Goal: Answer question/provide support

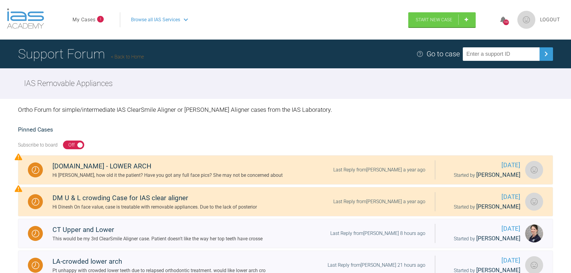
click at [95, 20] on link "My Cases" at bounding box center [84, 20] width 23 height 8
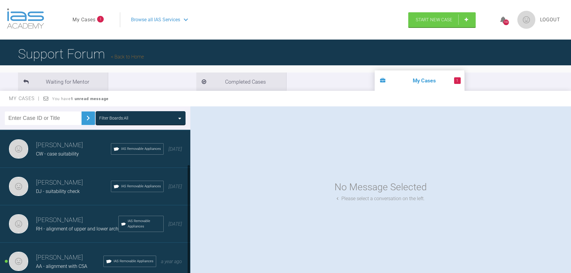
scroll to position [45, 0]
click at [36, 249] on div "[PERSON_NAME] AA - alignment with CSA IAS Removable Appliances a year ago" at bounding box center [97, 261] width 195 height 37
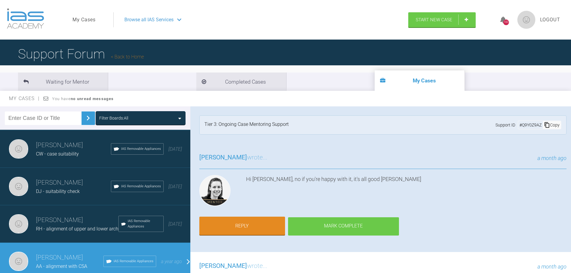
click at [383, 221] on div "Mark Complete" at bounding box center [343, 226] width 111 height 19
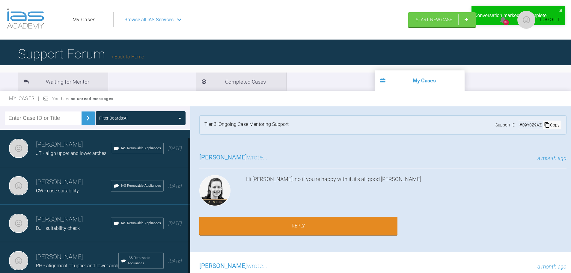
scroll to position [62, 0]
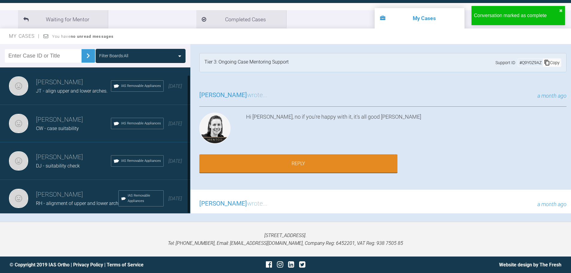
click at [70, 201] on span "RH - alignment of upper and lower arch" at bounding box center [77, 204] width 82 height 6
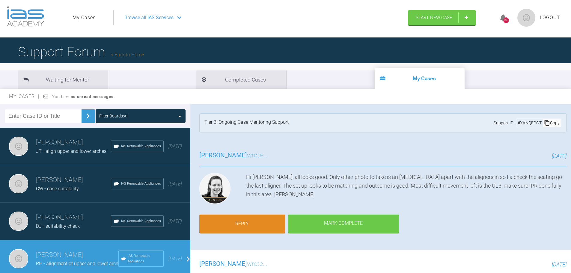
scroll to position [0, 0]
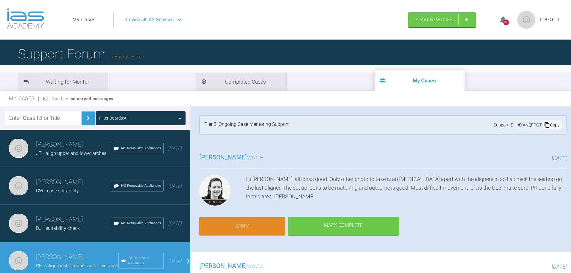
click at [255, 220] on link "Reply" at bounding box center [242, 226] width 86 height 19
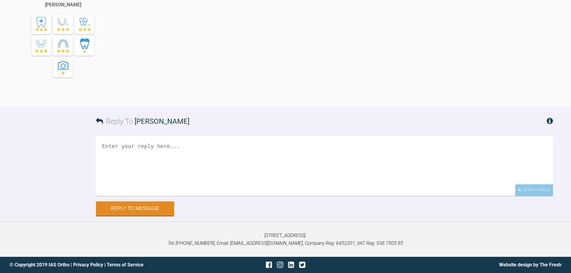
scroll to position [2469, 0]
click at [214, 155] on textarea at bounding box center [324, 166] width 457 height 60
click at [211, 154] on textarea "Hi [PERSON_NAME], I could have sworn I have" at bounding box center [324, 166] width 457 height 60
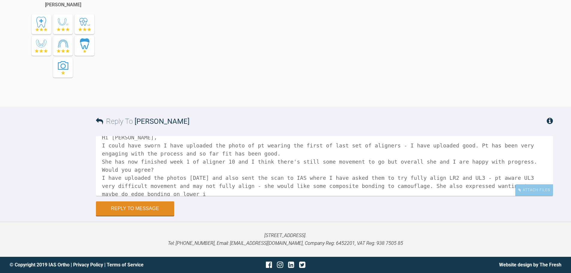
scroll to position [10, 0]
drag, startPoint x: 478, startPoint y: 162, endPoint x: 466, endPoint y: 153, distance: 14.5
drag, startPoint x: 466, startPoint y: 153, endPoint x: 139, endPoint y: 193, distance: 329.6
click at [141, 195] on textarea "Hi [PERSON_NAME], I could have sworn I have uploaded the photo of pt wearing th…" at bounding box center [324, 166] width 457 height 60
click at [138, 193] on textarea "Hi [PERSON_NAME], I could have sworn I have uploaded the photo of pt wearing th…" at bounding box center [324, 166] width 457 height 60
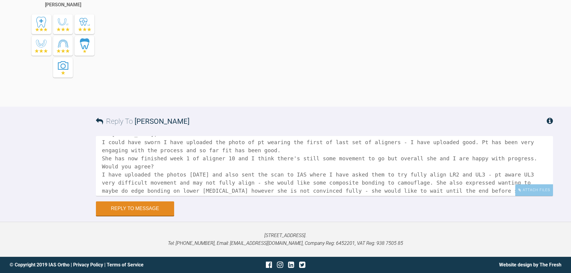
scroll to position [17, 0]
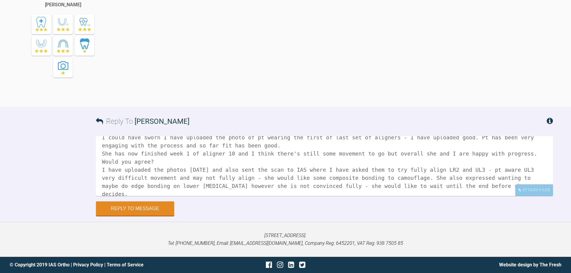
click at [432, 185] on textarea "Hi [PERSON_NAME], I could have sworn I have uploaded the photo of pt wearing th…" at bounding box center [324, 166] width 457 height 60
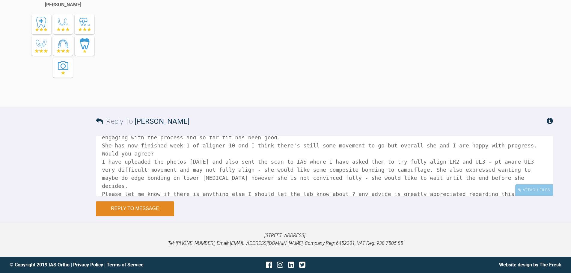
scroll to position [26, 0]
click at [541, 181] on textarea "Hi [PERSON_NAME], I could have sworn I have uploaded the photo of pt wearing th…" at bounding box center [324, 166] width 457 height 60
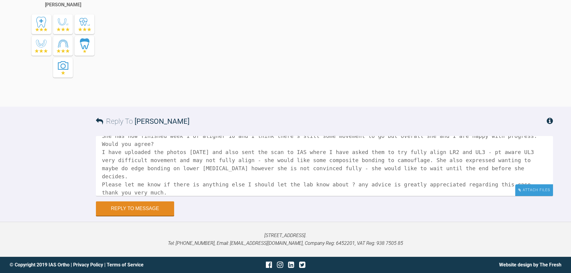
click at [532, 190] on div "Attach Files" at bounding box center [534, 190] width 38 height 12
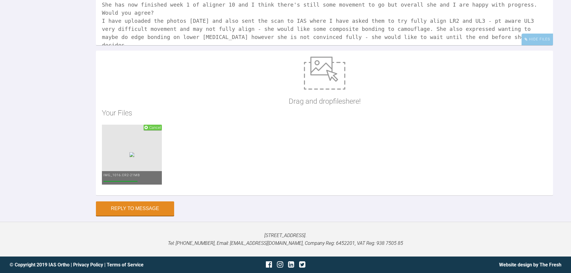
scroll to position [4, 0]
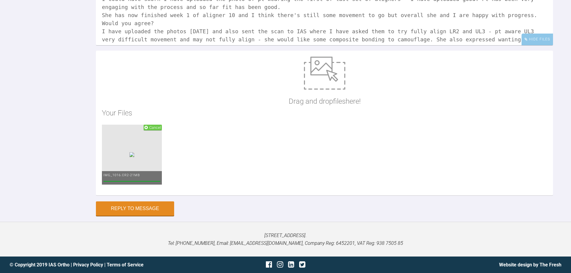
click at [377, 45] on textarea "Hi [PERSON_NAME], I could have sworn I have uploaded the photo of pt wearing th…" at bounding box center [324, 15] width 457 height 60
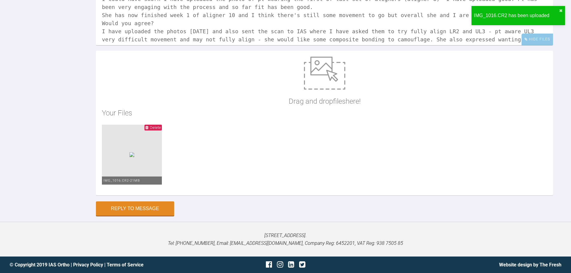
drag, startPoint x: 475, startPoint y: 103, endPoint x: 462, endPoint y: 103, distance: 12.9
click at [462, 45] on textarea "Hi [PERSON_NAME], I could have sworn I have uploaded the photo of pt wearing th…" at bounding box center [324, 15] width 457 height 60
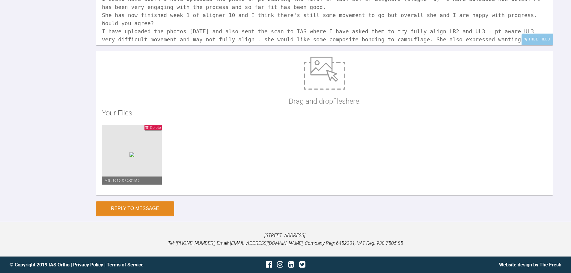
click at [217, 45] on textarea "Hi [PERSON_NAME], I could have sworn I have uploaded the photo of pt wearing th…" at bounding box center [324, 15] width 457 height 60
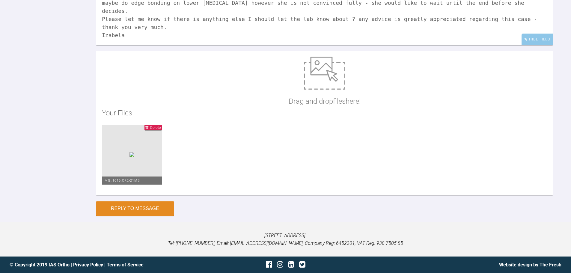
scroll to position [2620, 0]
type textarea "Hi [PERSON_NAME], I could have sworn I have uploaded the photo of pt wearing th…"
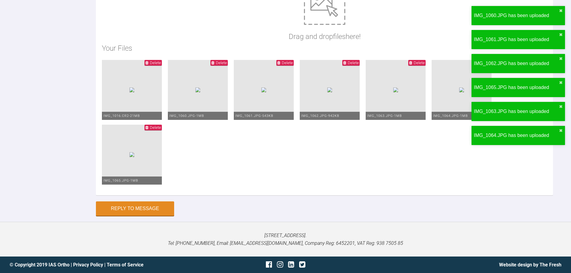
click at [154, 65] on span "Delete" at bounding box center [155, 63] width 11 height 4
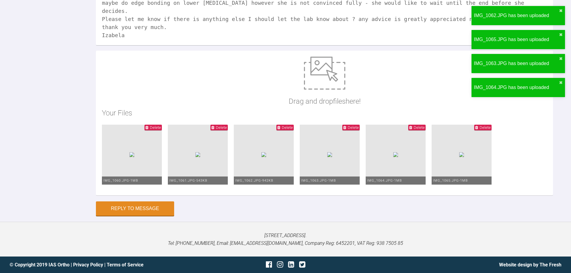
click at [458, 51] on div "Drag and drop files here! Your Files Delete IMG_1060.JPG - 1MB Delete IMG_1061.…" at bounding box center [324, 123] width 457 height 145
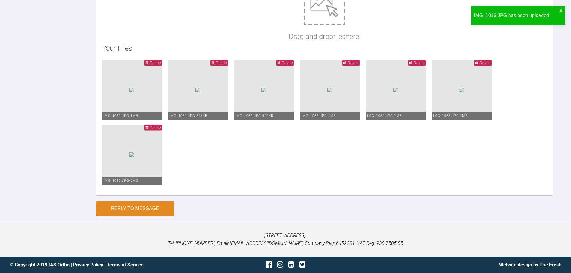
scroll to position [0, 0]
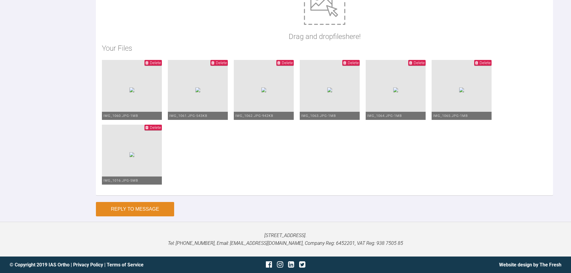
scroll to position [2685, 0]
click at [157, 207] on button "Reply to Message" at bounding box center [135, 209] width 78 height 14
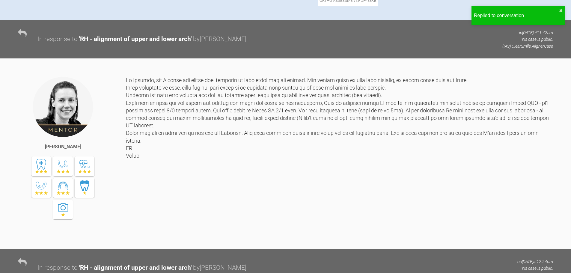
scroll to position [0, 0]
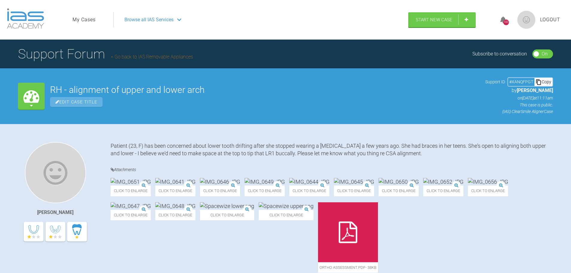
click at [28, 100] on icon at bounding box center [31, 96] width 16 height 16
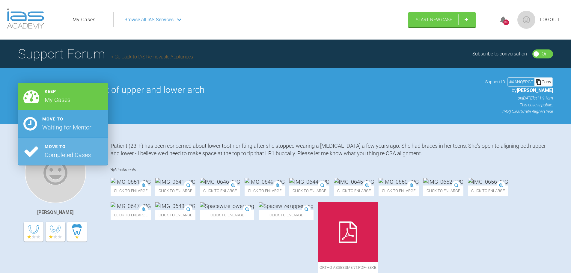
click at [53, 129] on div "Waiting for Mentor" at bounding box center [66, 128] width 49 height 10
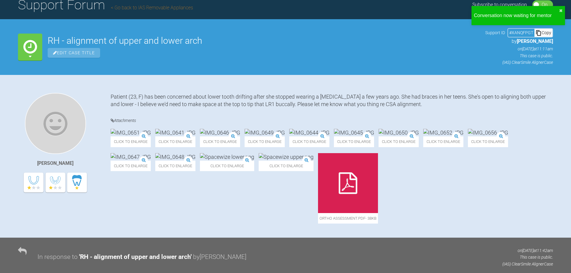
scroll to position [60, 0]
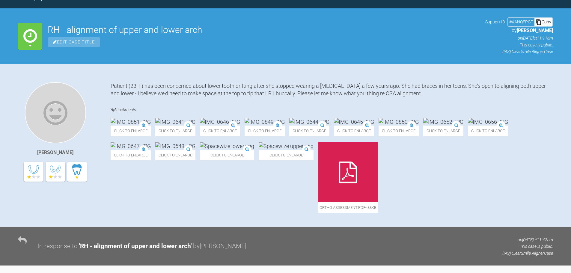
click at [330, 126] on img at bounding box center [309, 121] width 40 height 7
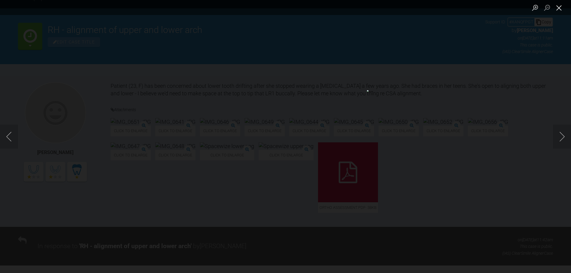
click at [559, 12] on button "Close lightbox" at bounding box center [559, 7] width 12 height 10
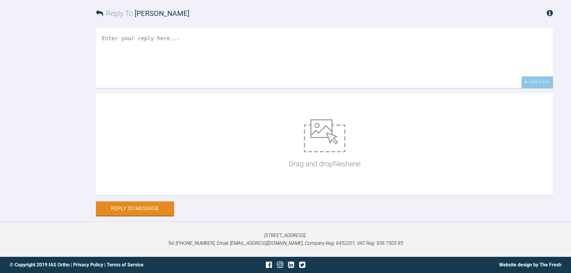
scroll to position [2544, 0]
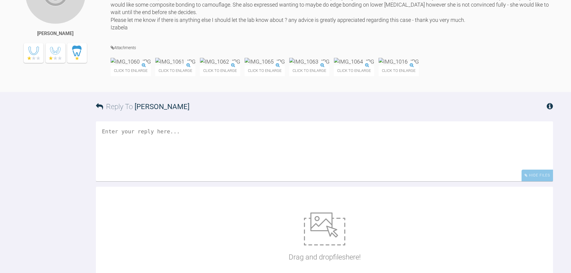
scroll to position [2634, 0]
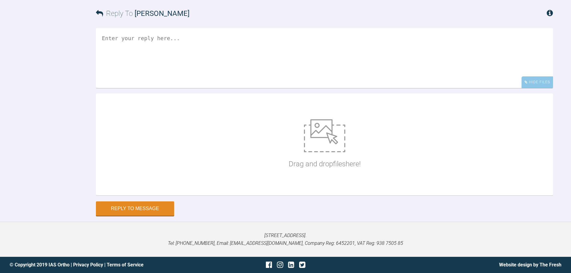
click at [176, 88] on textarea at bounding box center [324, 58] width 457 height 60
type textarea "I"
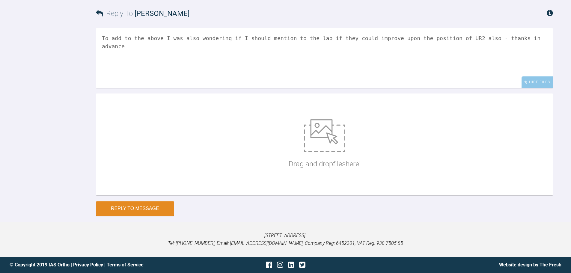
click at [464, 88] on textarea "To add to the above I was also wondering if I should mention to the lab if they…" at bounding box center [324, 58] width 457 height 60
click at [466, 88] on textarea "To add to the above I was also wondering if I should mention to the lab if they…" at bounding box center [324, 58] width 457 height 60
type textarea "To add to the above I was also wondering if I should mention to the lab if they…"
click at [167, 216] on button "Reply to Message" at bounding box center [135, 209] width 78 height 14
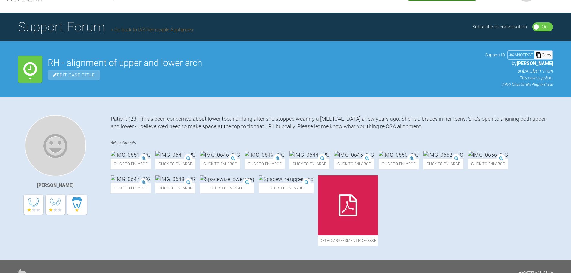
scroll to position [0, 0]
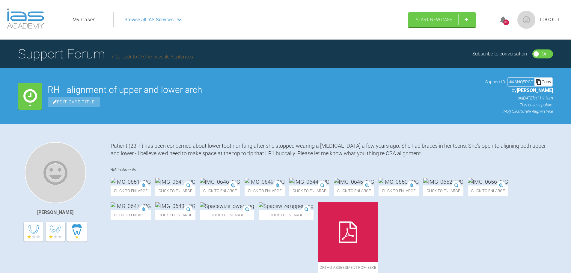
click at [37, 97] on div "Waiting for Mentor" at bounding box center [30, 96] width 24 height 27
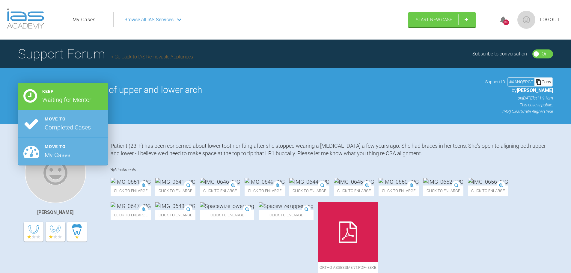
click at [264, 83] on div "RH - alignment of upper and lower arch Edit Case Title Support ID # XANQFPGT Co…" at bounding box center [300, 95] width 505 height 37
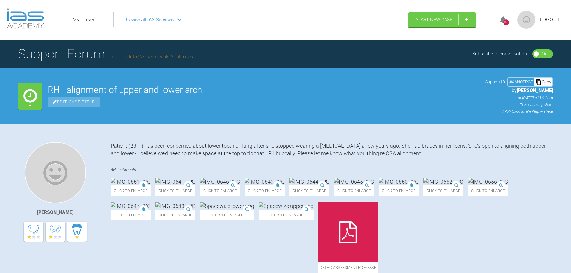
click at [553, 20] on span "Logout" at bounding box center [550, 20] width 20 height 8
